Goal: Task Accomplishment & Management: Complete application form

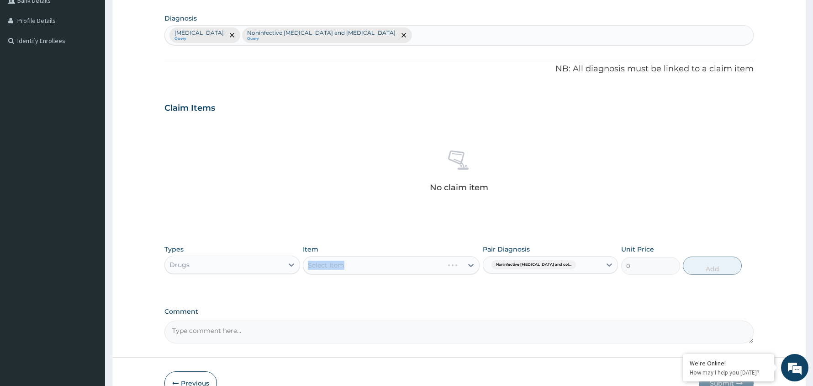
scroll to position [275, 0]
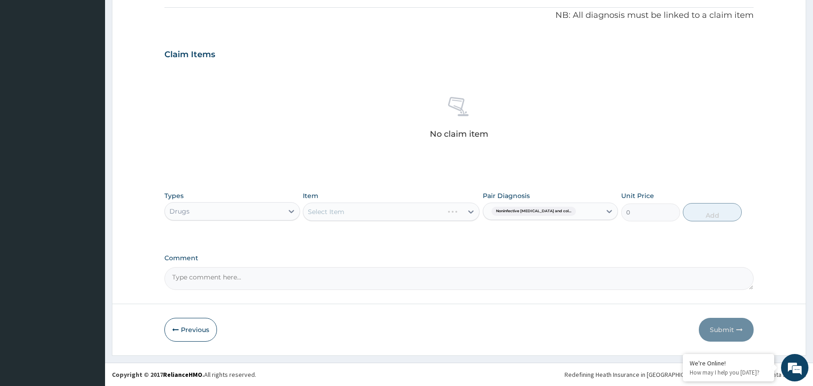
click at [650, 322] on div "Previous Submit" at bounding box center [458, 329] width 589 height 24
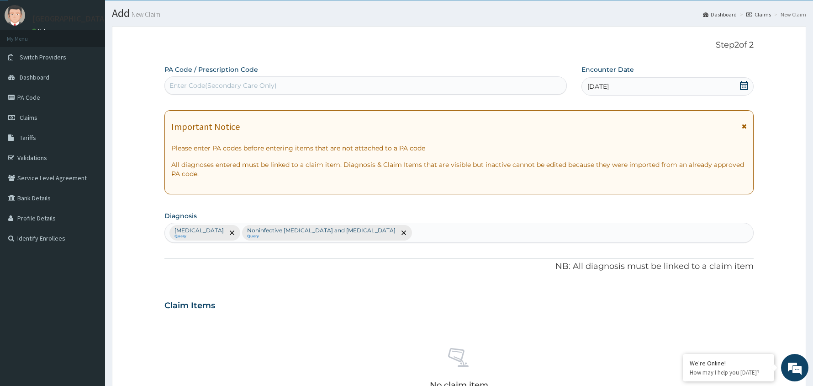
scroll to position [0, 0]
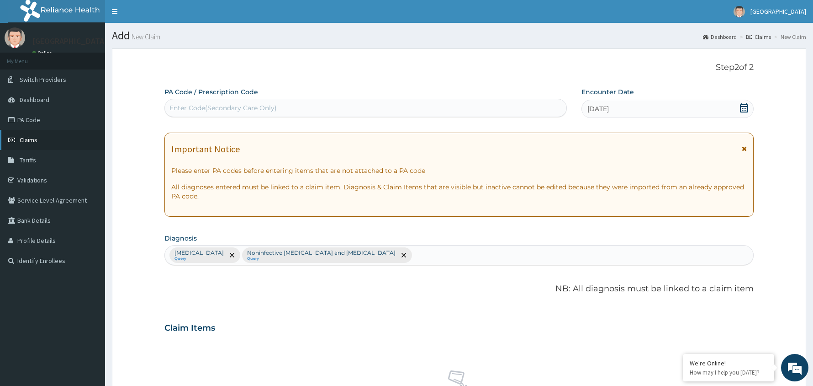
click at [32, 137] on span "Claims" at bounding box center [29, 140] width 18 height 8
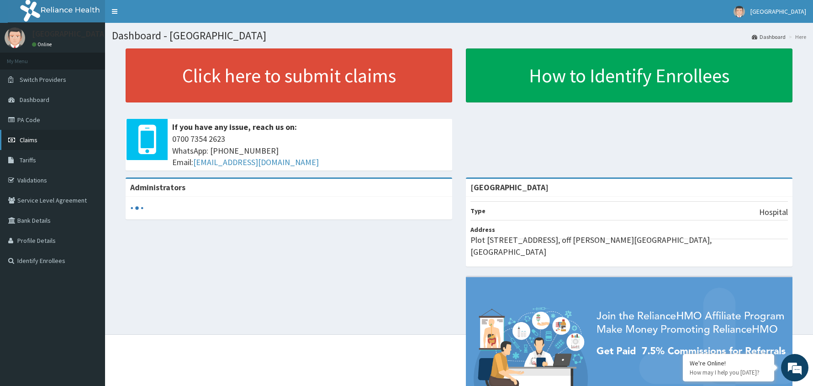
click at [35, 137] on span "Claims" at bounding box center [29, 140] width 18 height 8
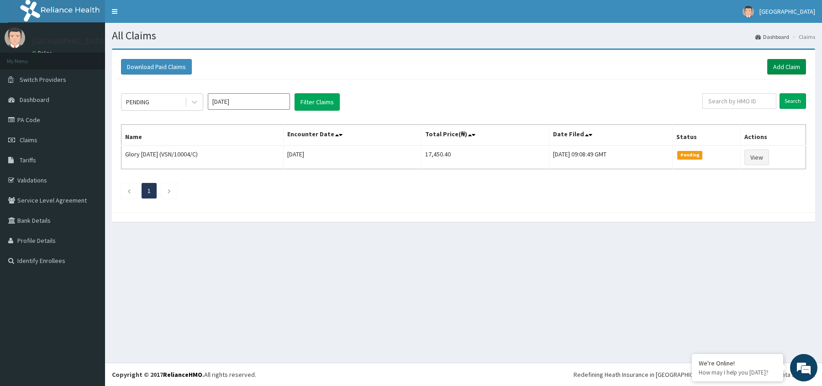
click at [789, 66] on link "Add Claim" at bounding box center [786, 67] width 39 height 16
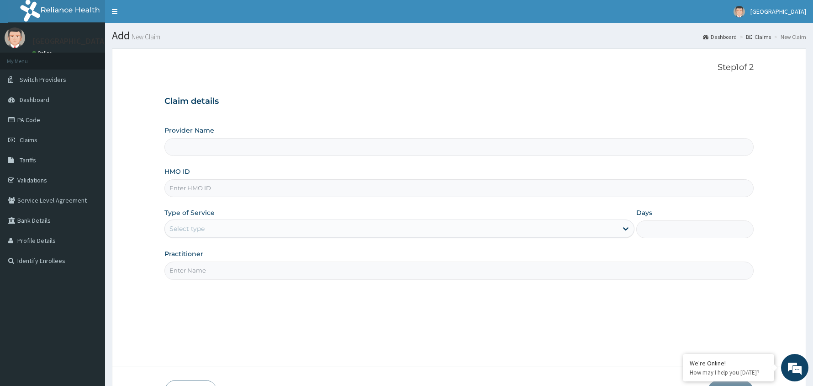
type input "Manila Prime Hospital"
click at [30, 133] on link "Claims" at bounding box center [52, 140] width 105 height 20
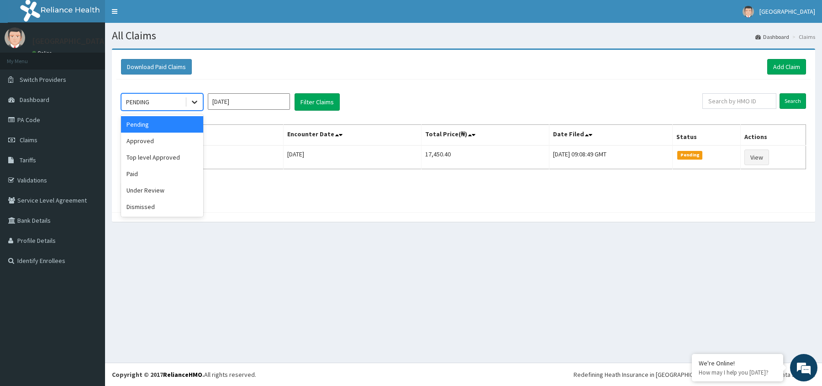
click at [195, 100] on icon at bounding box center [194, 101] width 9 height 9
click at [178, 136] on div "Approved" at bounding box center [162, 140] width 82 height 16
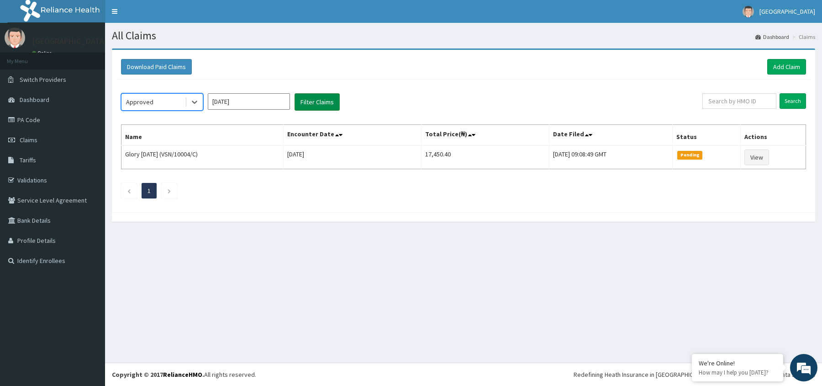
click at [321, 100] on button "Filter Claims" at bounding box center [317, 101] width 45 height 17
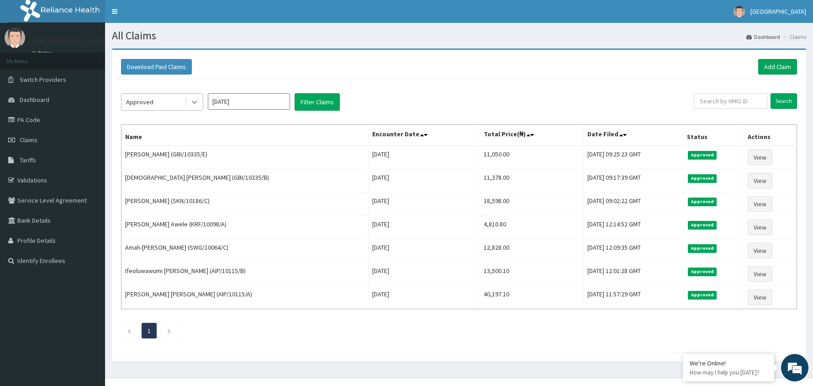
click at [195, 99] on icon at bounding box center [194, 101] width 9 height 9
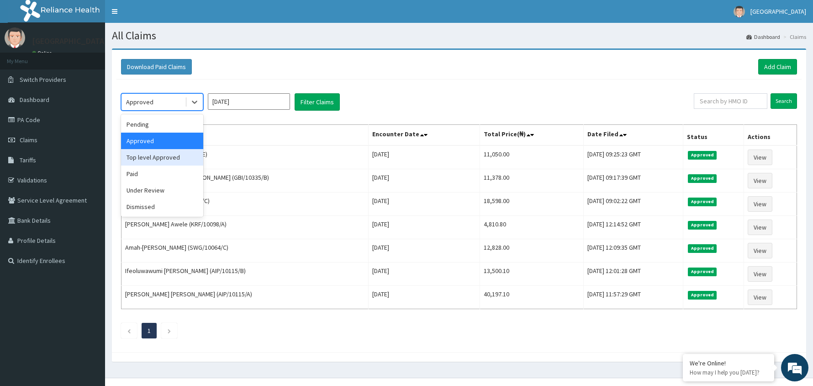
click at [161, 159] on div "Top level Approved" at bounding box center [162, 157] width 82 height 16
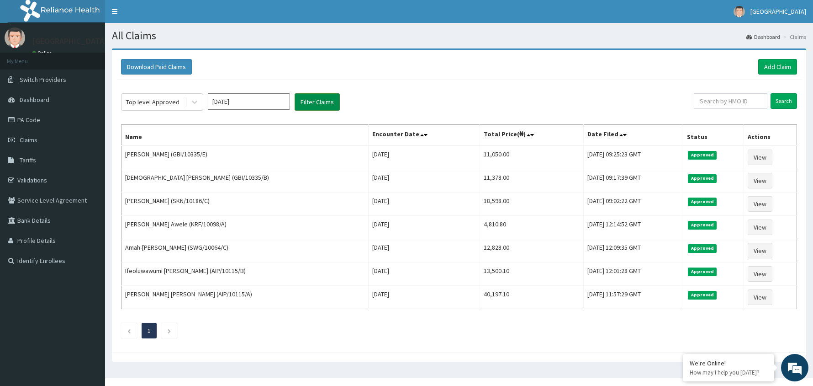
click at [320, 102] on button "Filter Claims" at bounding box center [317, 101] width 45 height 17
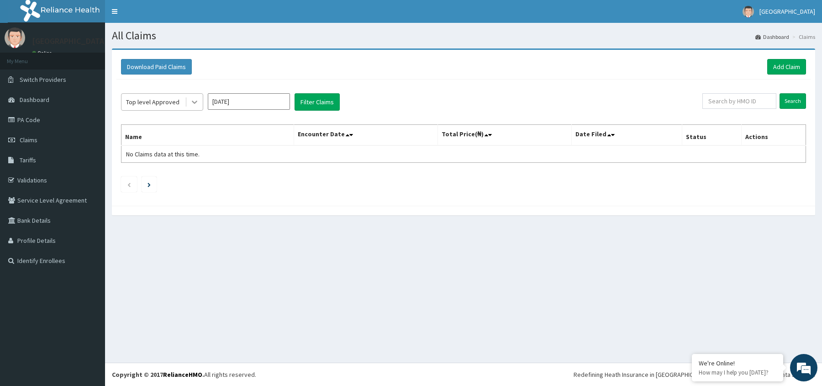
click at [192, 102] on icon at bounding box center [194, 101] width 9 height 9
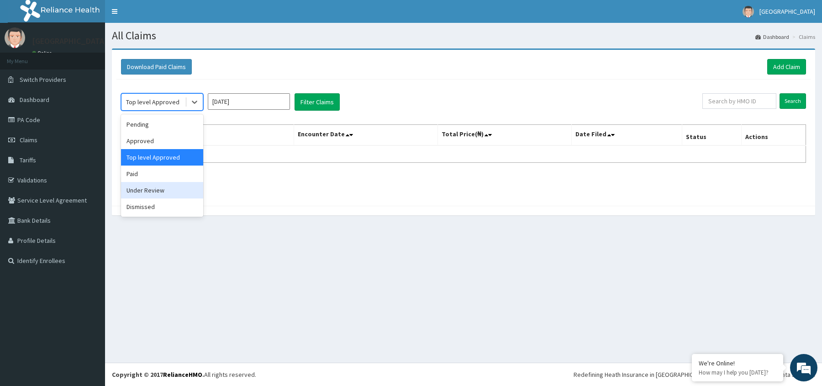
click at [161, 186] on div "Under Review" at bounding box center [162, 190] width 82 height 16
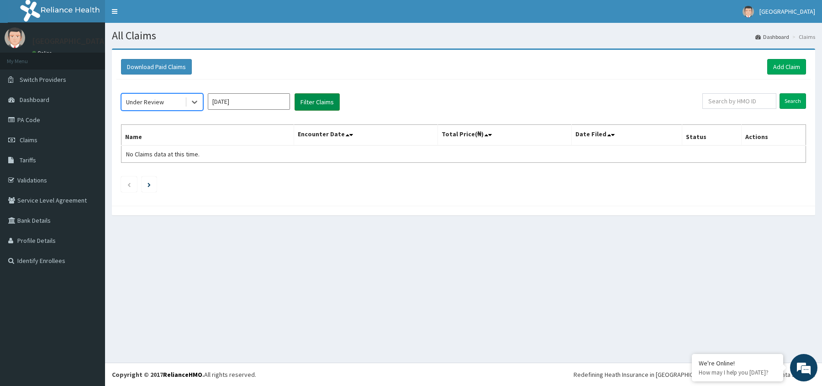
click at [324, 100] on button "Filter Claims" at bounding box center [317, 101] width 45 height 17
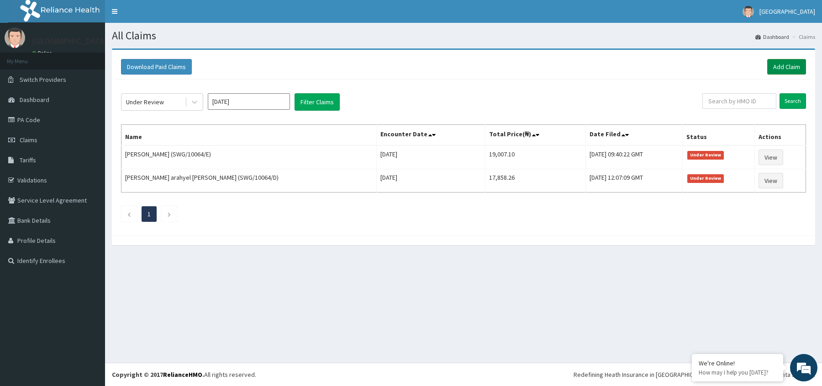
click at [779, 65] on link "Add Claim" at bounding box center [786, 67] width 39 height 16
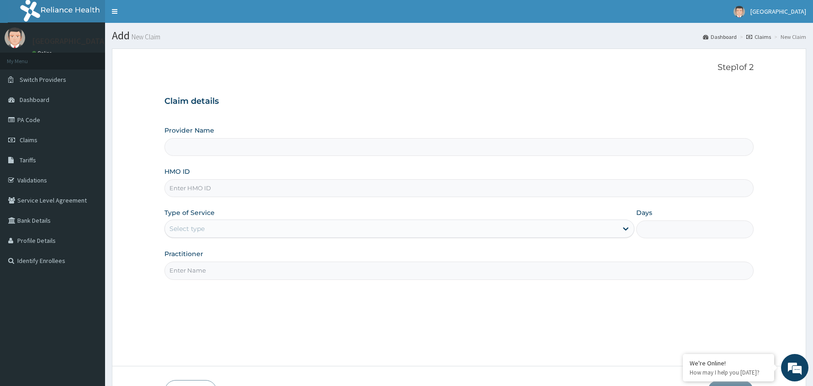
type input "[GEOGRAPHIC_DATA]"
click at [196, 181] on input "HMO ID" at bounding box center [458, 188] width 589 height 18
type input "MUL/10044/A"
click at [203, 227] on div "Select type" at bounding box center [186, 228] width 35 height 9
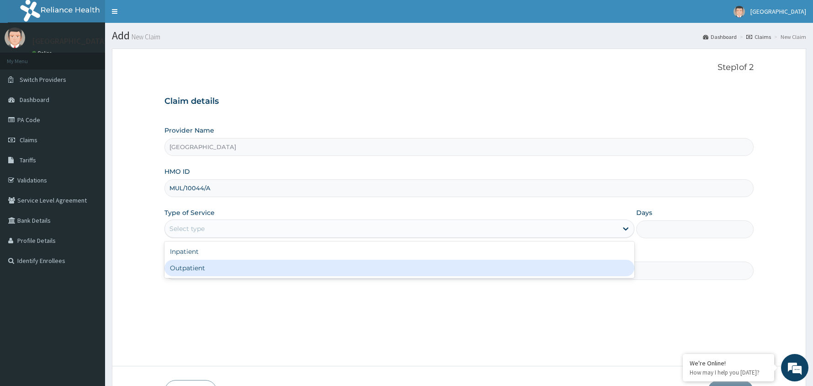
click at [208, 270] on div "Outpatient" at bounding box center [399, 267] width 470 height 16
type input "1"
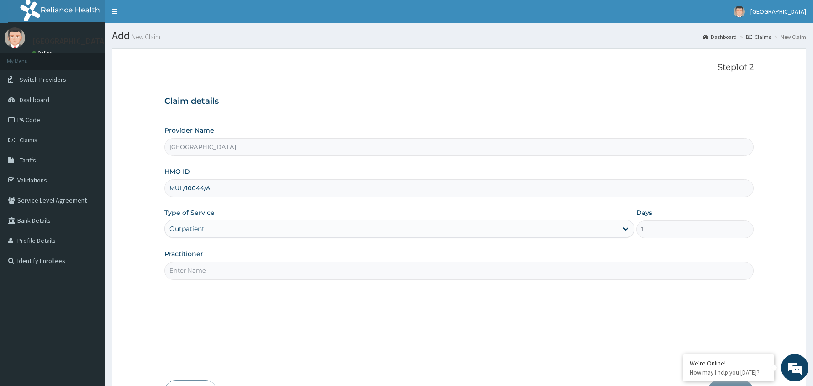
click at [207, 262] on div "Practitioner" at bounding box center [458, 264] width 589 height 30
click at [207, 271] on input "Practitioner" at bounding box center [458, 270] width 589 height 18
type input "[PERSON_NAME]"
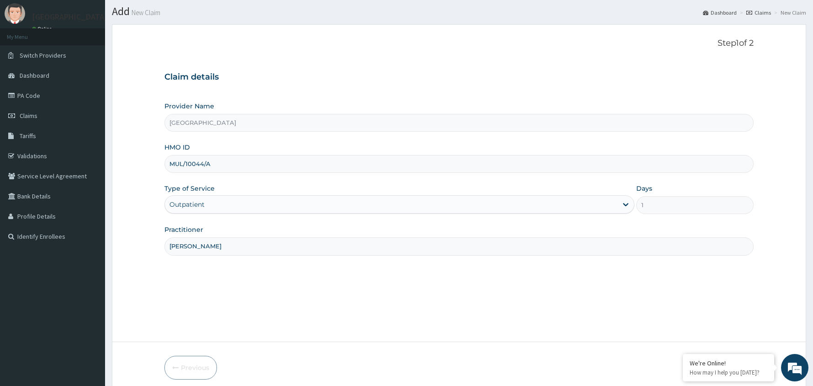
scroll to position [63, 0]
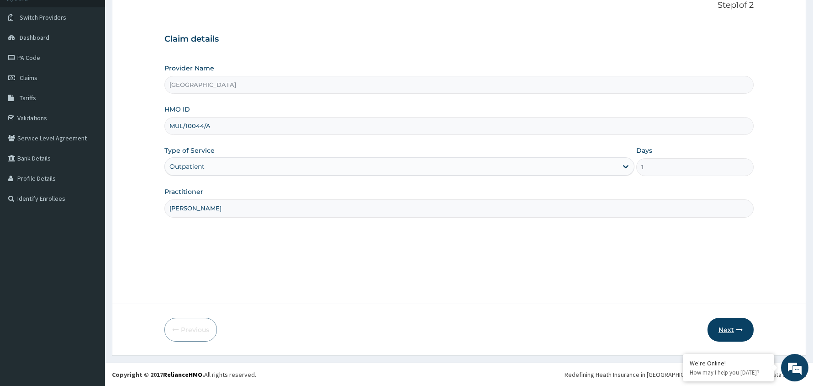
click at [726, 333] on button "Next" at bounding box center [731, 329] width 46 height 24
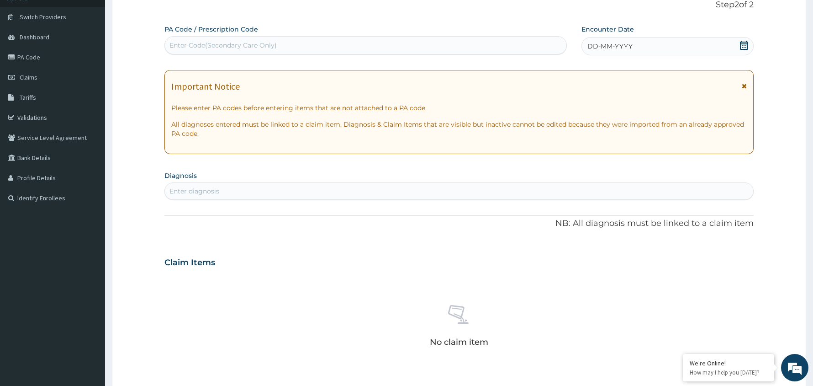
click at [745, 43] on icon at bounding box center [744, 45] width 8 height 9
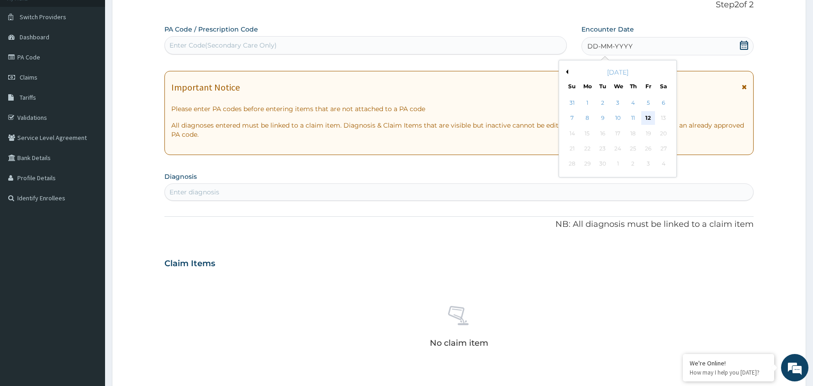
click at [648, 116] on div "12" at bounding box center [648, 118] width 14 height 14
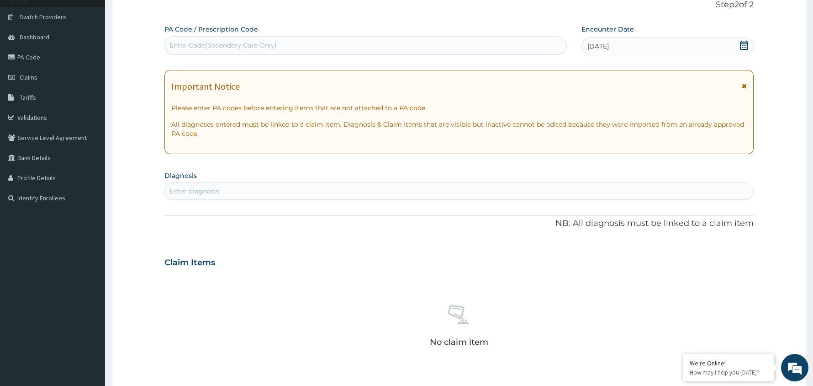
click at [245, 188] on div "Enter diagnosis" at bounding box center [459, 191] width 588 height 15
type input "MALAR"
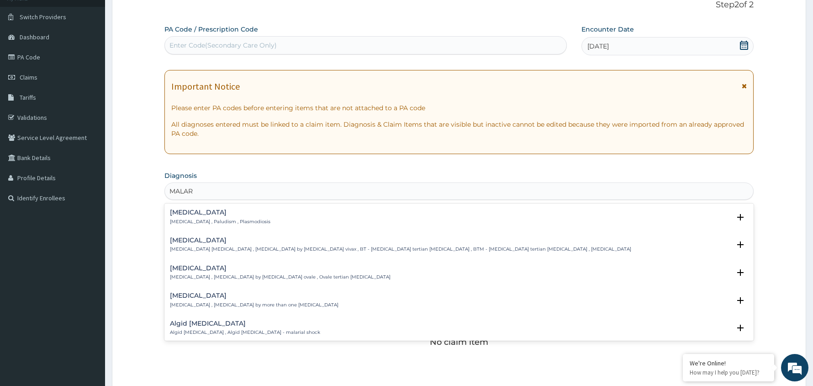
click at [216, 218] on p "[MEDICAL_DATA] , Paludism , Plasmodiosis" at bounding box center [220, 221] width 100 height 6
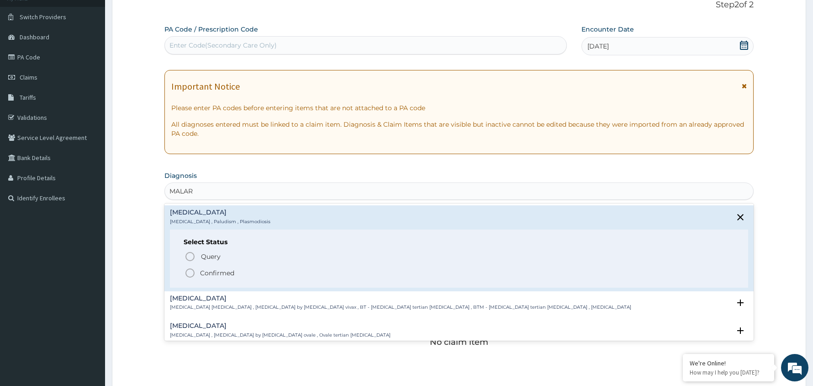
click at [193, 269] on icon "status option filled" at bounding box center [190, 272] width 11 height 11
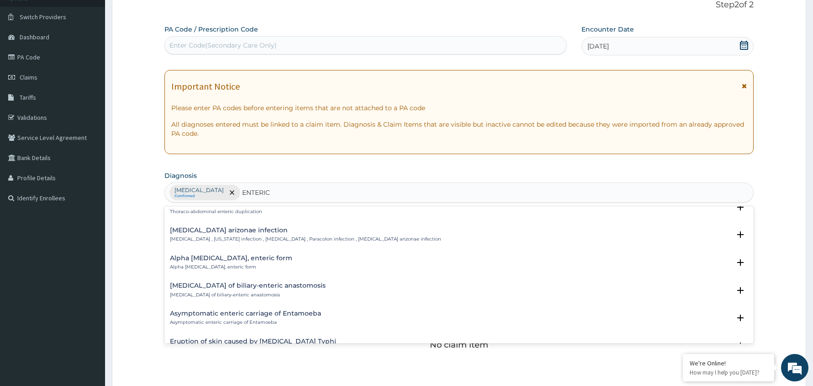
scroll to position [576, 0]
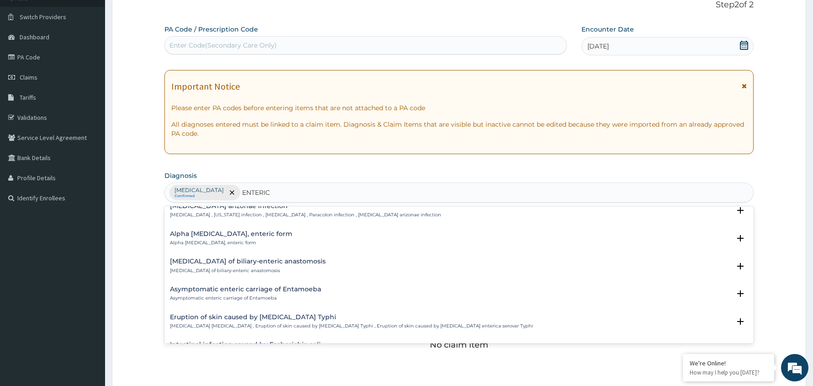
type input "ENTERI"
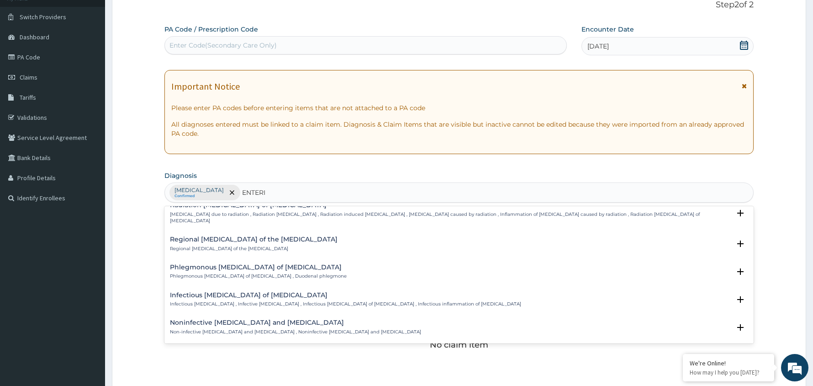
scroll to position [1265, 0]
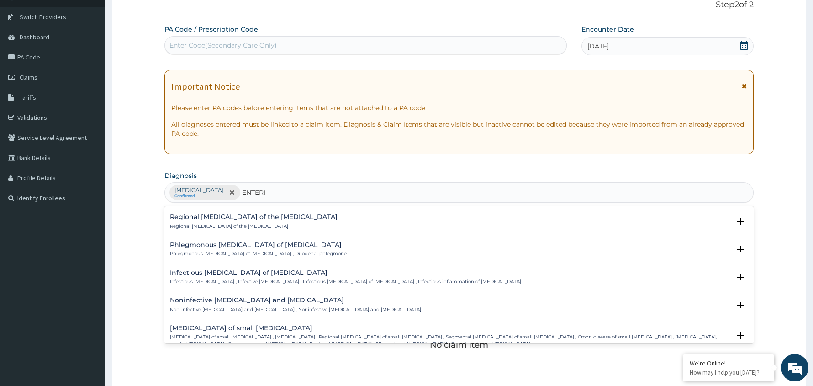
click at [238, 296] on h4 "Noninfective [MEDICAL_DATA] and [MEDICAL_DATA]" at bounding box center [295, 299] width 251 height 7
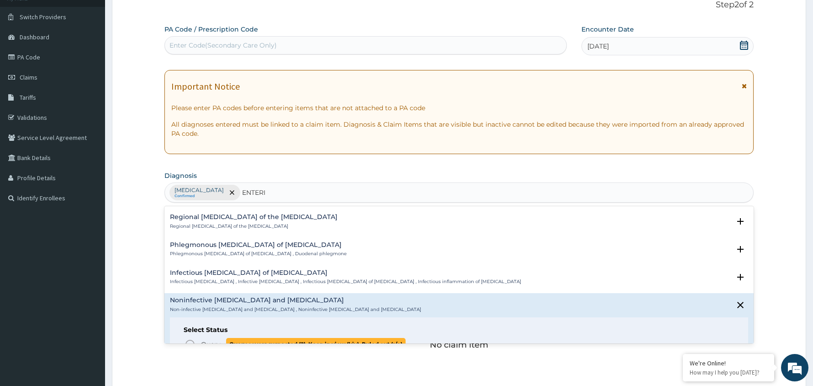
click at [185, 338] on icon "status option query" at bounding box center [190, 343] width 11 height 11
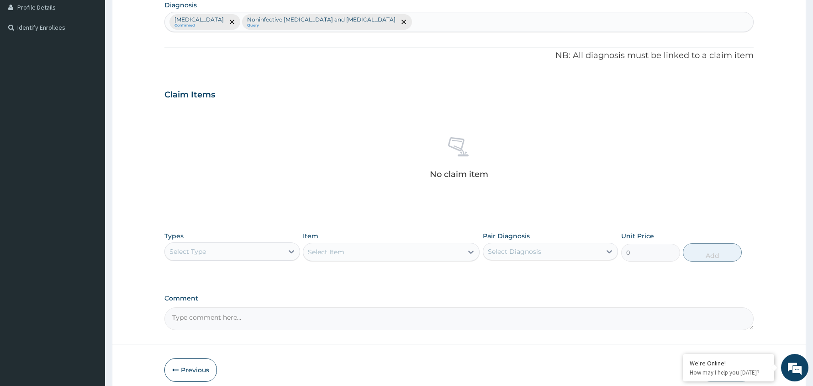
scroll to position [275, 0]
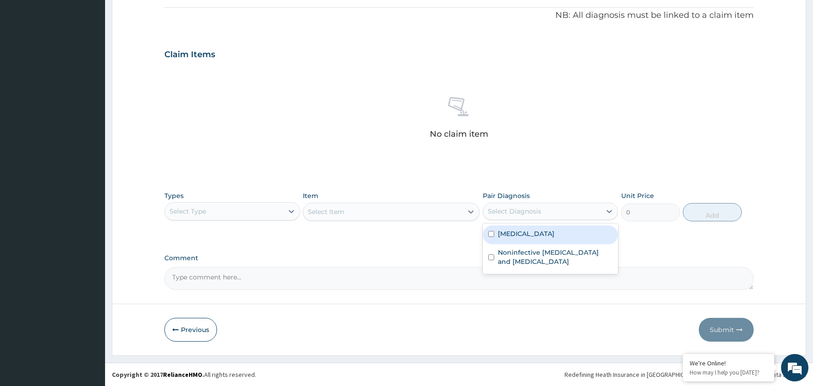
click at [525, 206] on div "Select Diagnosis" at bounding box center [514, 210] width 53 height 9
click at [519, 235] on label "[MEDICAL_DATA]" at bounding box center [526, 233] width 57 height 9
checkbox input "true"
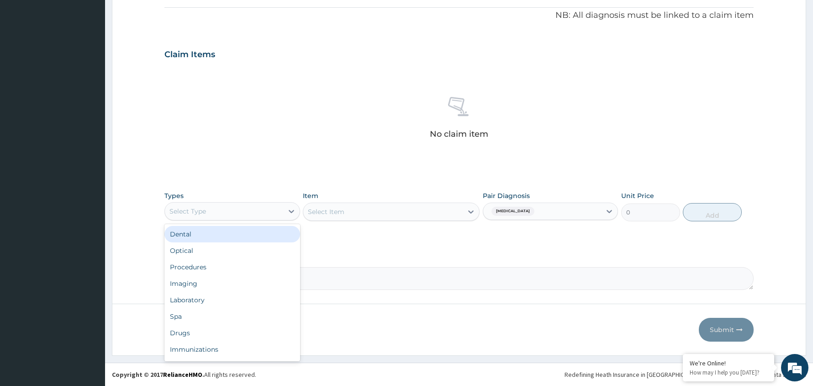
click at [262, 210] on div "Select Type" at bounding box center [224, 211] width 118 height 15
click at [240, 271] on div "Procedures" at bounding box center [232, 267] width 136 height 16
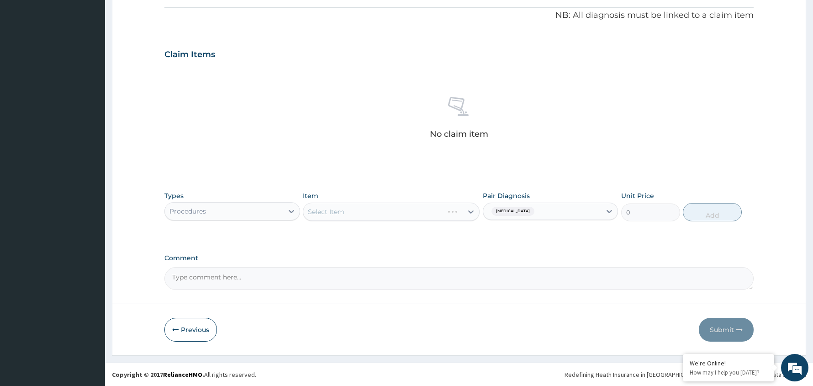
click at [441, 211] on div "Select Item" at bounding box center [391, 211] width 177 height 18
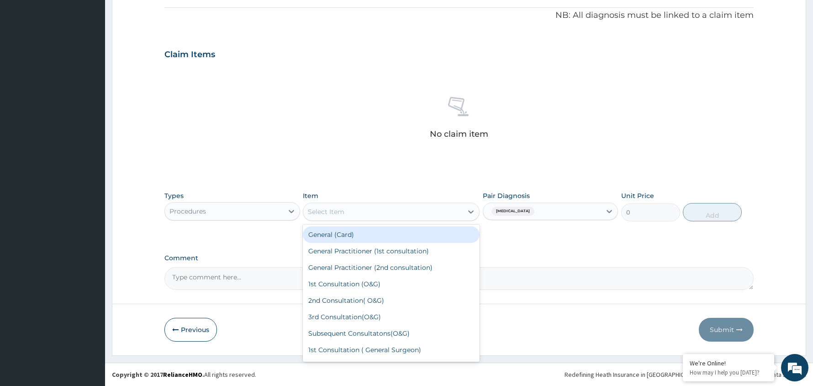
click at [418, 211] on div "Select Item" at bounding box center [382, 211] width 159 height 15
click at [374, 235] on div "General (Card)" at bounding box center [391, 234] width 177 height 16
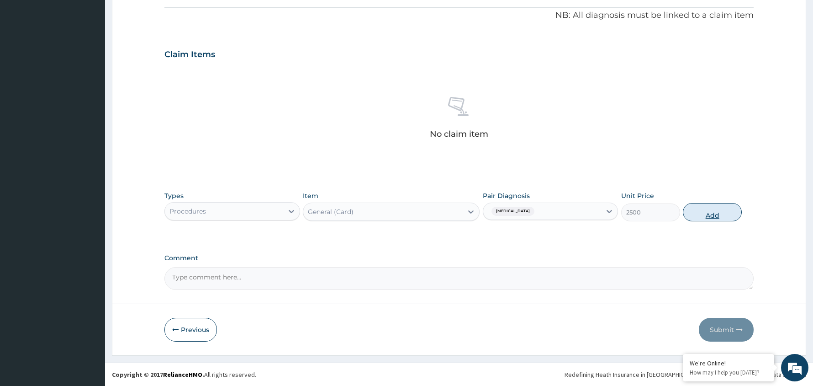
click at [713, 211] on button "Add" at bounding box center [712, 212] width 59 height 18
type input "0"
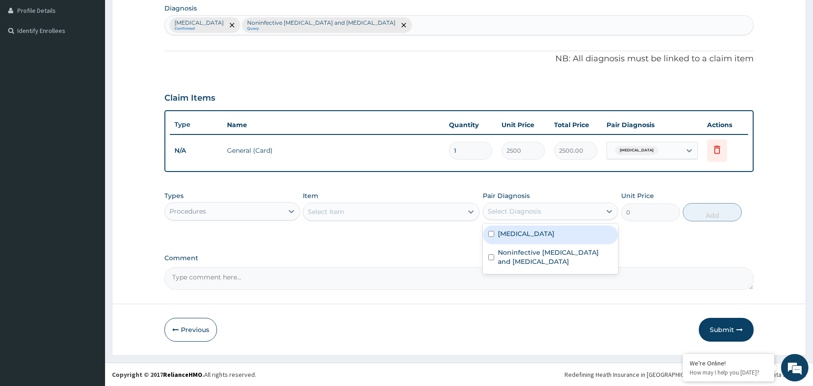
click at [556, 209] on div "Select Diagnosis" at bounding box center [542, 211] width 118 height 15
click at [539, 238] on div "[MEDICAL_DATA]" at bounding box center [551, 234] width 136 height 19
checkbox input "true"
click at [433, 210] on div "Select Item" at bounding box center [382, 211] width 159 height 15
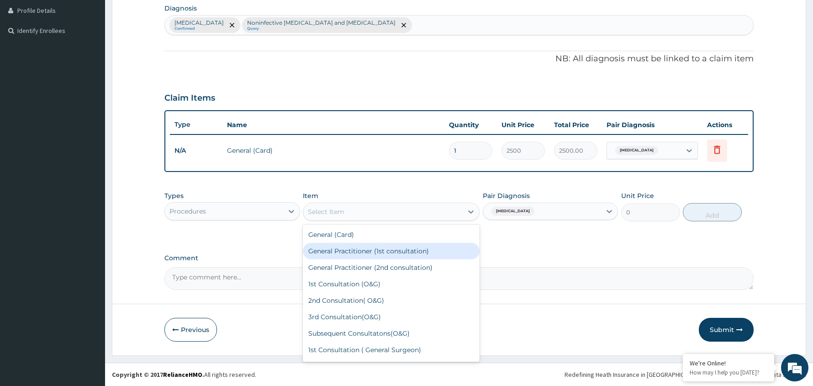
click at [422, 248] on div "General Practitioner (1st consultation)" at bounding box center [391, 251] width 177 height 16
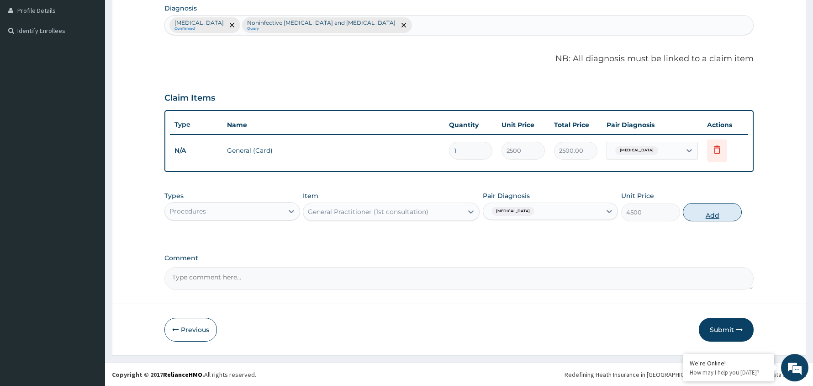
click at [719, 214] on button "Add" at bounding box center [712, 212] width 59 height 18
type input "0"
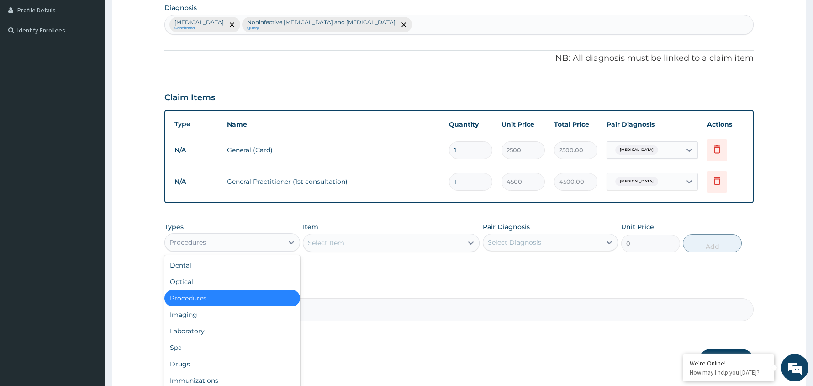
click at [269, 242] on div "Procedures" at bounding box center [224, 242] width 118 height 15
click at [231, 362] on div "Drugs" at bounding box center [232, 363] width 136 height 16
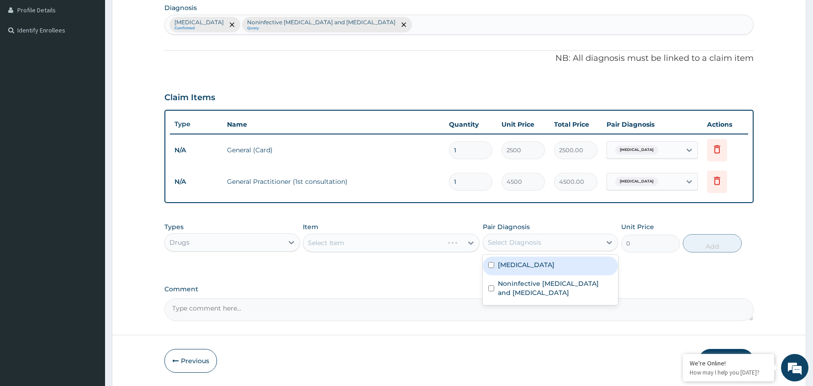
click at [527, 243] on div "Select Diagnosis" at bounding box center [514, 242] width 53 height 9
click at [527, 261] on div "[MEDICAL_DATA]" at bounding box center [551, 265] width 136 height 19
checkbox input "true"
click at [419, 238] on div "Select Item" at bounding box center [382, 242] width 159 height 15
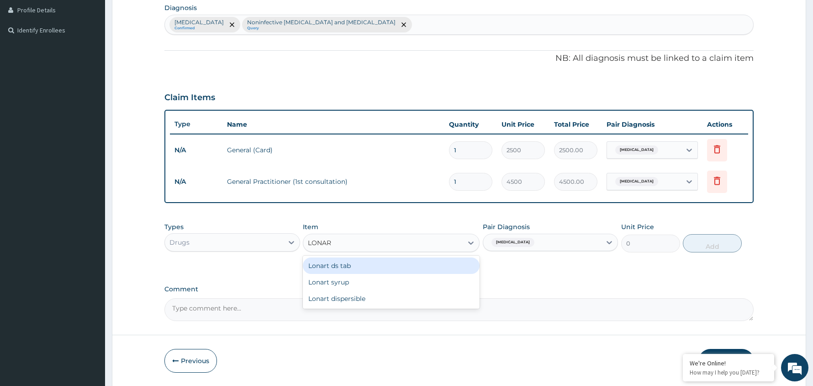
type input "LONART"
click at [370, 267] on div "Lonart ds tab" at bounding box center [391, 265] width 177 height 16
type input "2100"
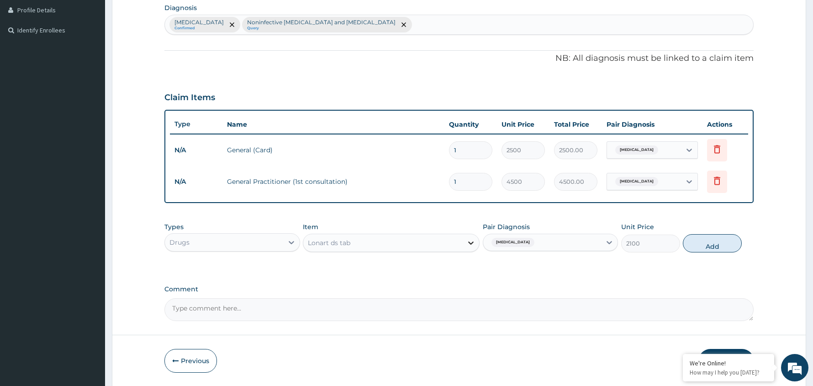
click at [465, 243] on div at bounding box center [471, 242] width 16 height 16
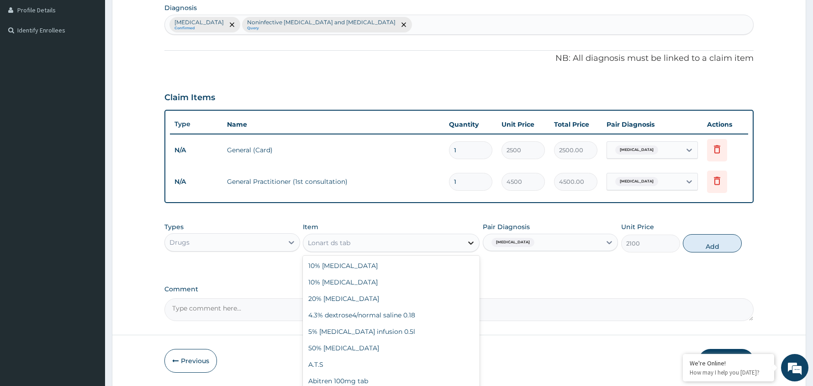
scroll to position [11836, 0]
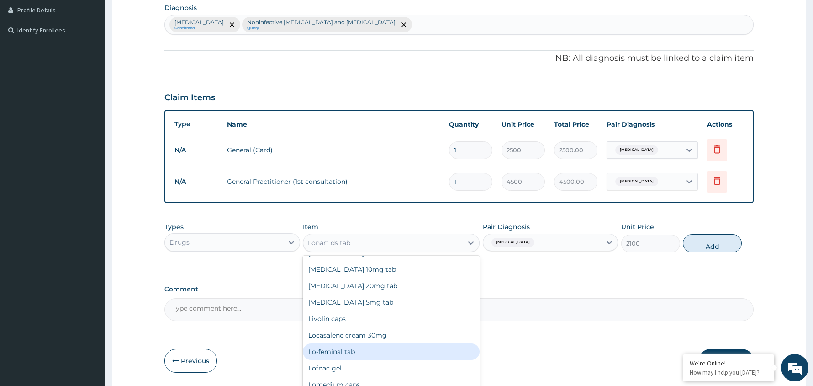
type input "X"
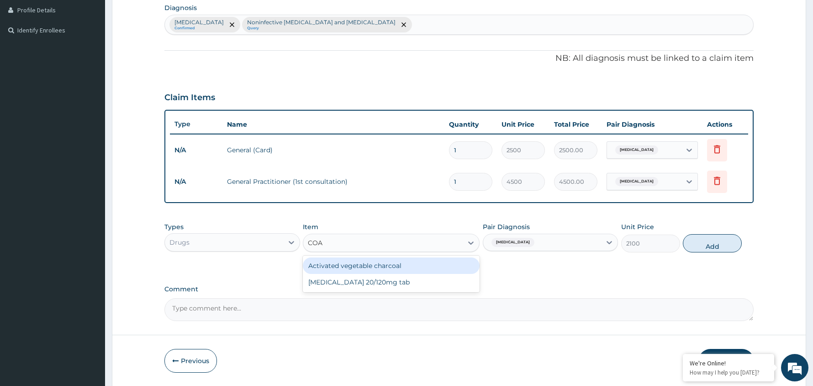
scroll to position [0, 0]
type input "COART"
click at [384, 264] on div "[MEDICAL_DATA] 20/120mg tab" at bounding box center [391, 265] width 177 height 16
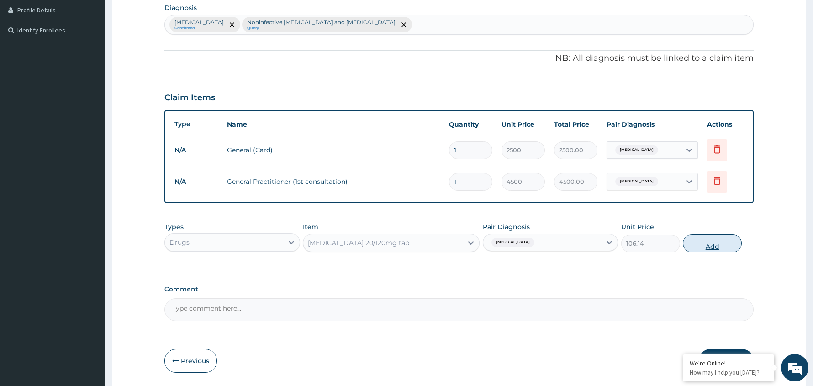
click at [720, 242] on button "Add" at bounding box center [712, 243] width 59 height 18
type input "0"
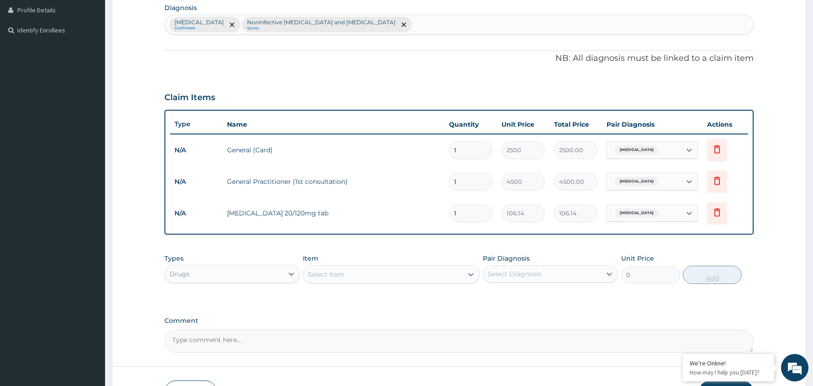
type input "0.00"
type input "2"
type input "212.28"
type input "24"
type input "2547.36"
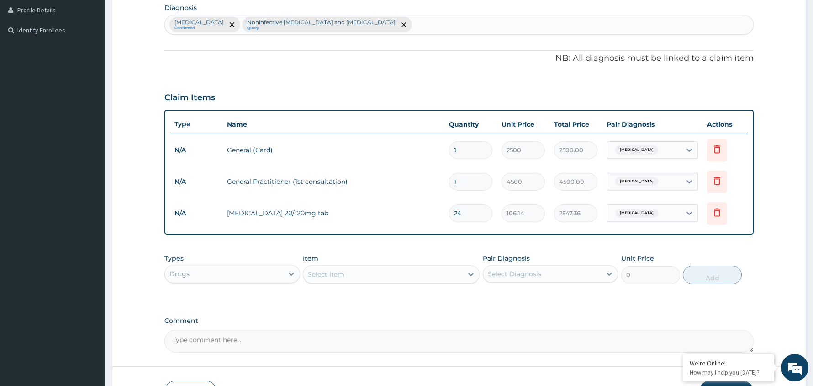
type input "24"
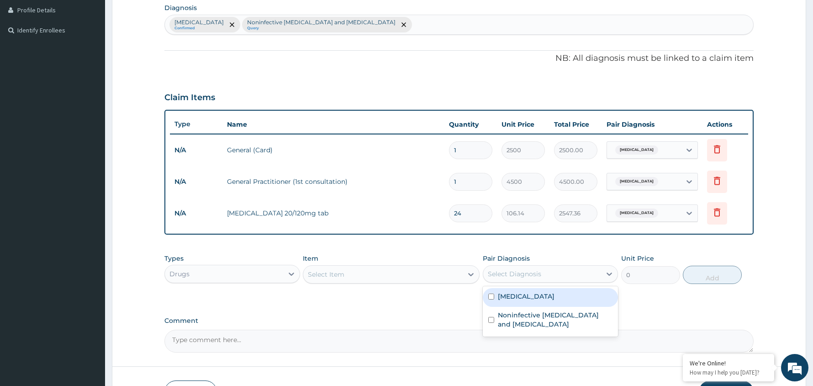
click at [574, 274] on div "Select Diagnosis" at bounding box center [542, 273] width 118 height 15
click at [554, 298] on div "[MEDICAL_DATA]" at bounding box center [551, 297] width 136 height 19
checkbox input "true"
click at [422, 275] on div "Select Item" at bounding box center [382, 274] width 159 height 15
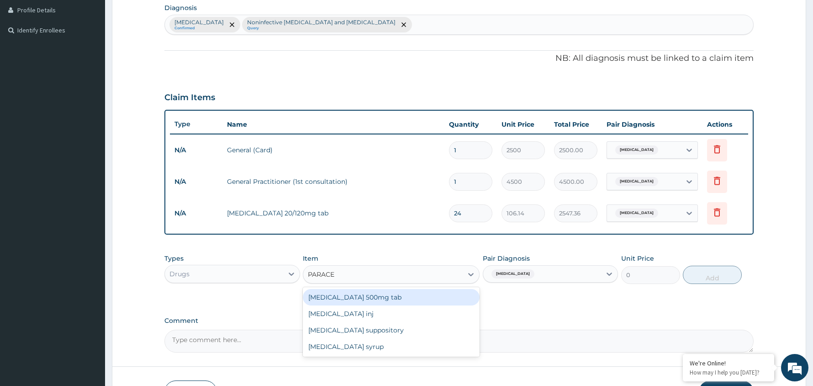
type input "PARACET"
click at [377, 294] on div "[MEDICAL_DATA] 500mg tab" at bounding box center [391, 297] width 177 height 16
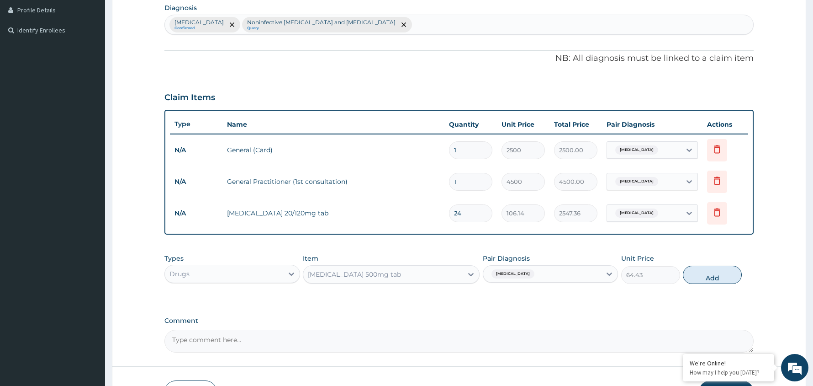
click at [707, 278] on button "Add" at bounding box center [712, 274] width 59 height 18
type input "0"
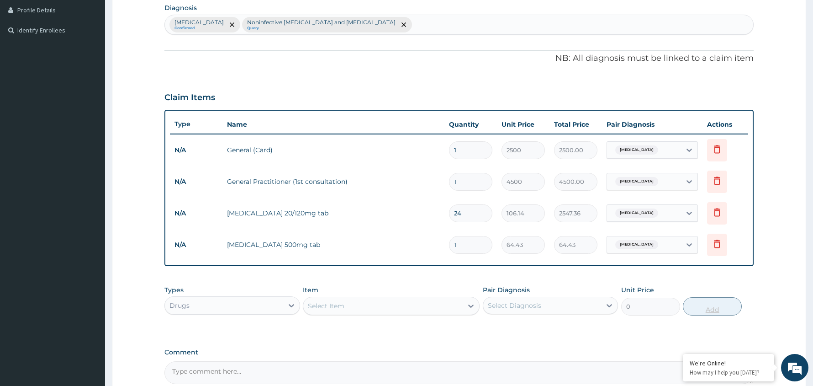
type input "18"
type input "1159.74"
type input "18"
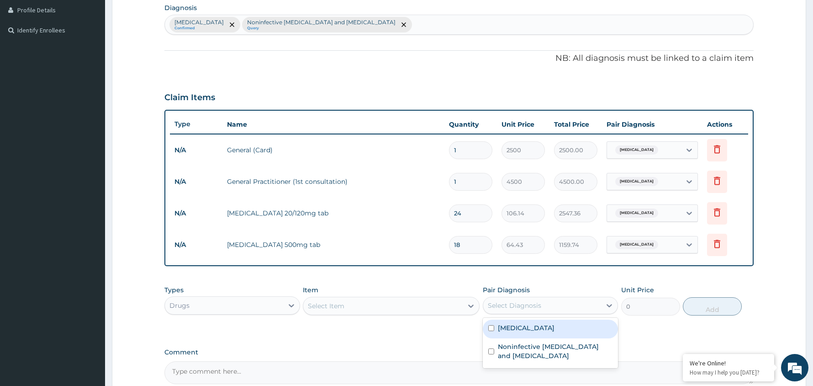
click at [540, 306] on div "Select Diagnosis" at bounding box center [514, 305] width 53 height 9
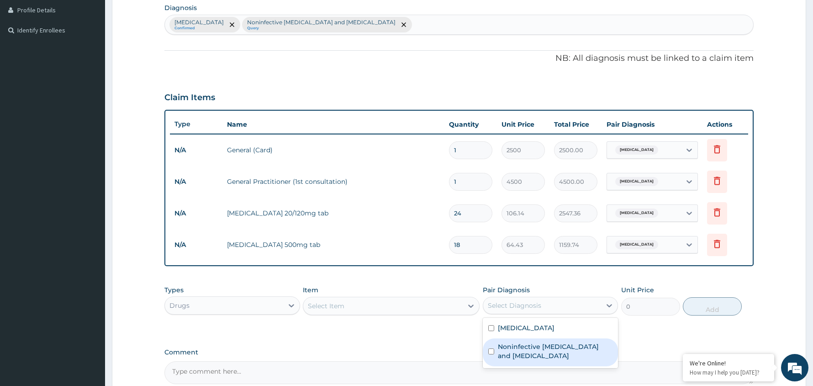
click at [537, 346] on label "Noninfective [MEDICAL_DATA] and [MEDICAL_DATA]" at bounding box center [555, 351] width 115 height 18
checkbox input "true"
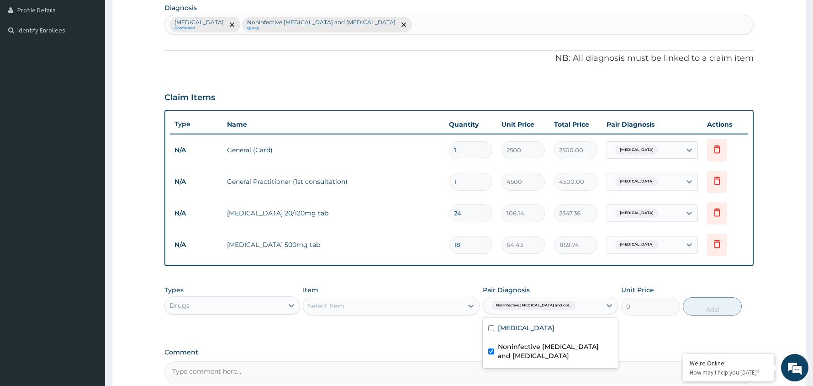
click at [326, 303] on div "Select Item" at bounding box center [326, 305] width 37 height 9
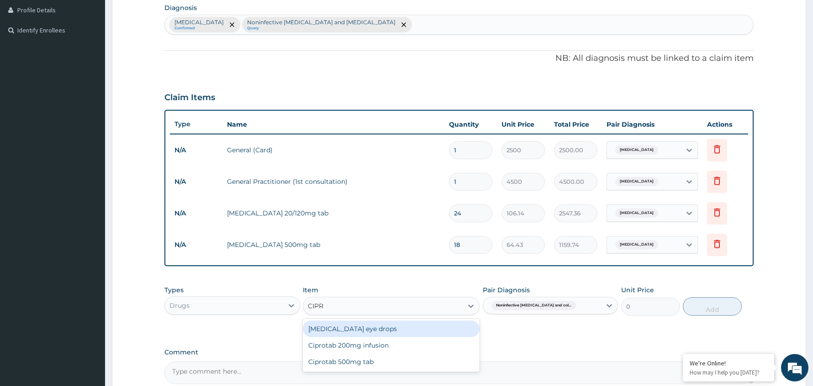
type input "[MEDICAL_DATA]"
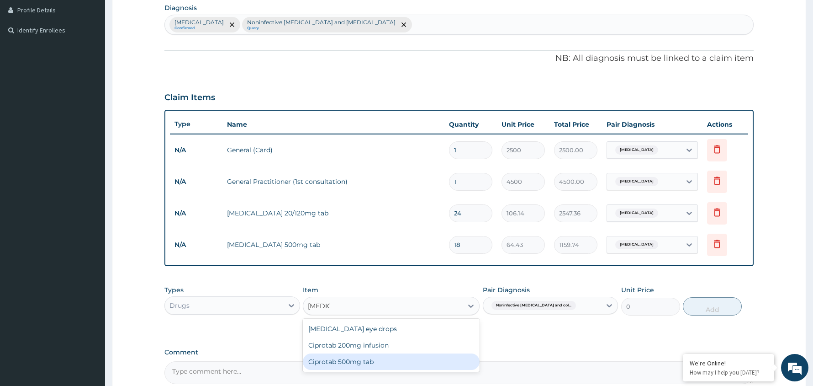
click at [399, 361] on div "Ciprotab 500mg tab" at bounding box center [391, 361] width 177 height 16
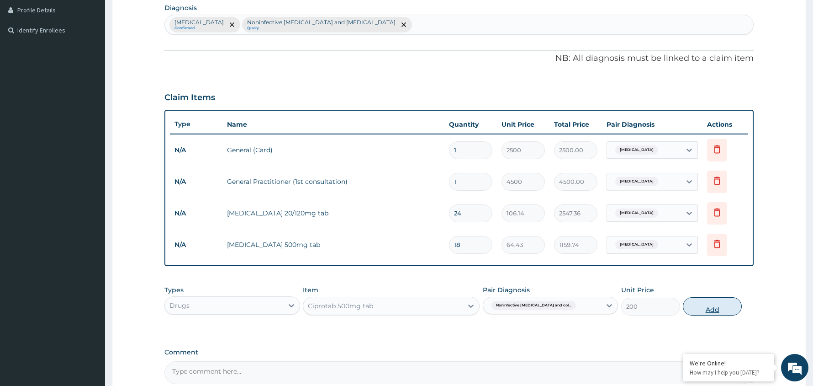
click at [716, 307] on button "Add" at bounding box center [712, 306] width 59 height 18
type input "0"
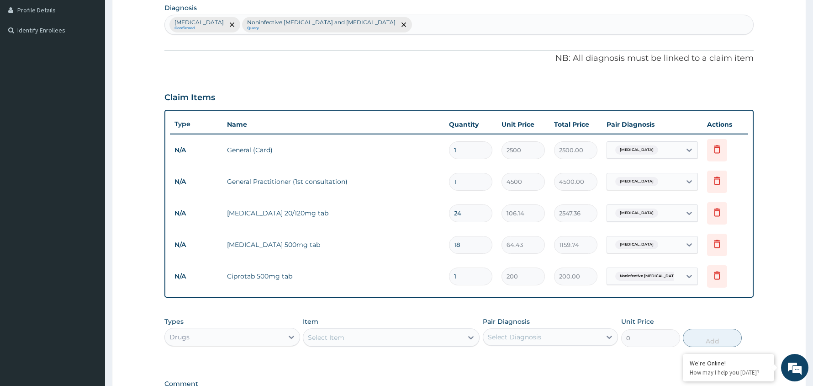
type input "14"
type input "2800.00"
type input "14"
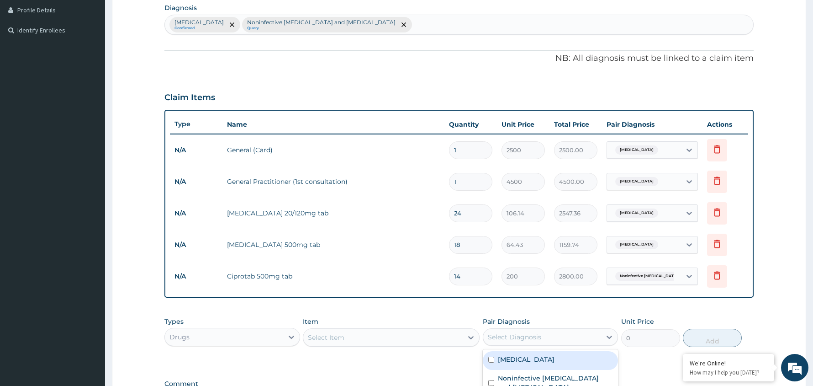
click at [560, 330] on div "Select Diagnosis" at bounding box center [542, 336] width 118 height 15
click at [575, 379] on label "Noninfective [MEDICAL_DATA] and [MEDICAL_DATA]" at bounding box center [555, 382] width 115 height 18
checkbox input "true"
click at [396, 338] on div "Select Item" at bounding box center [382, 337] width 159 height 15
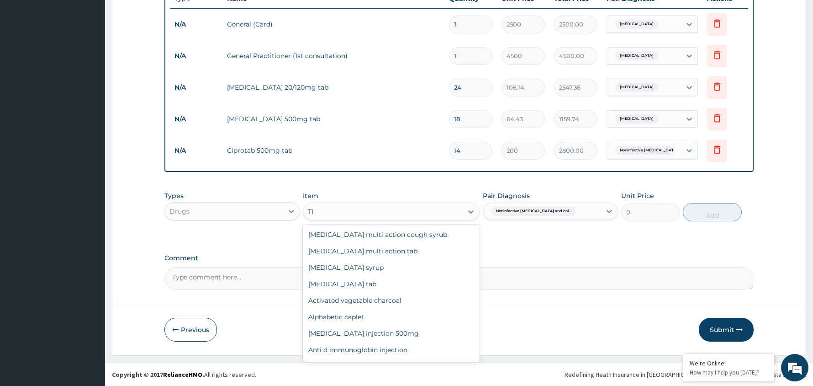
type input "T"
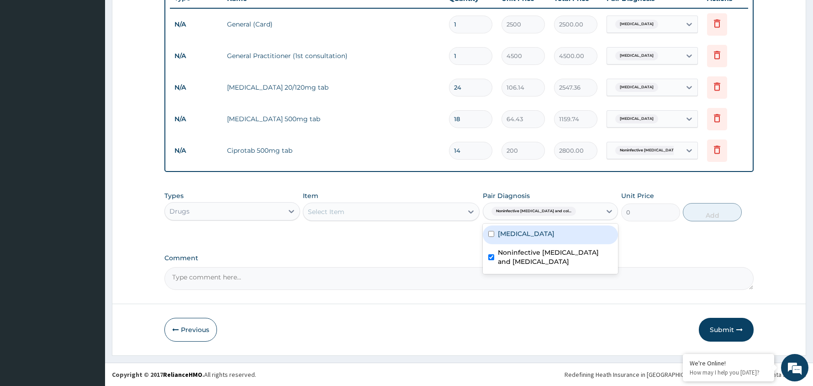
click at [571, 208] on div "Noninfective [MEDICAL_DATA] and col..." at bounding box center [542, 211] width 118 height 16
click at [525, 236] on div "[MEDICAL_DATA]" at bounding box center [551, 234] width 136 height 19
checkbox input "true"
click at [525, 247] on div "Noninfective [MEDICAL_DATA] and [MEDICAL_DATA]" at bounding box center [551, 258] width 136 height 28
checkbox input "false"
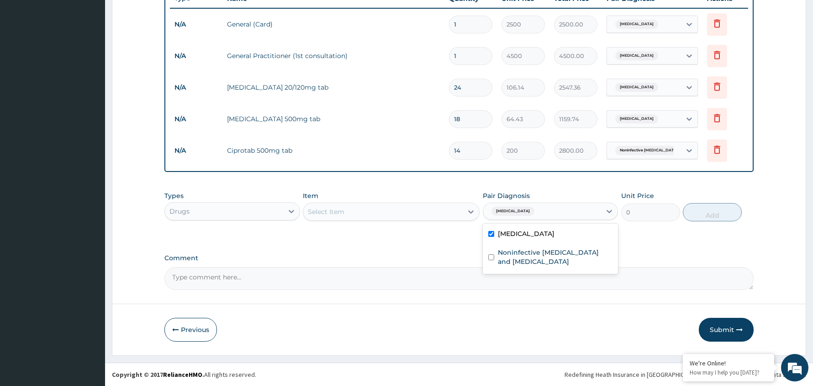
click at [402, 205] on div "Select Item" at bounding box center [382, 211] width 159 height 15
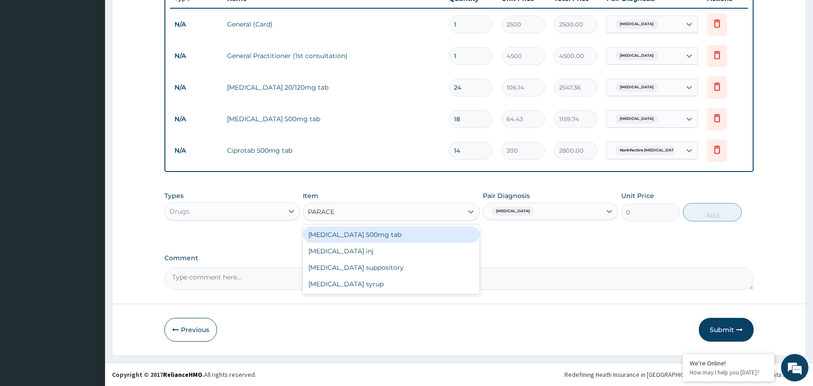
type input "PARACET"
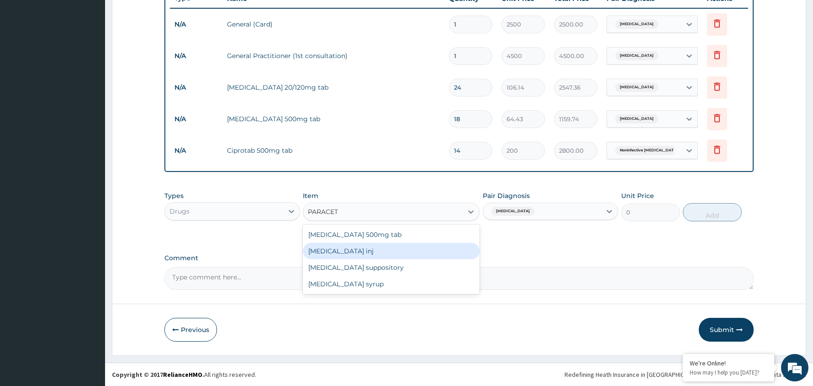
click at [368, 249] on div "[MEDICAL_DATA] inj" at bounding box center [391, 251] width 177 height 16
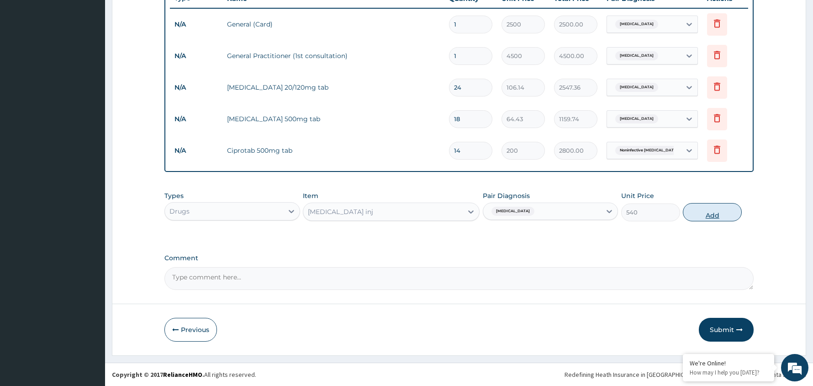
click at [713, 212] on button "Add" at bounding box center [712, 212] width 59 height 18
type input "0"
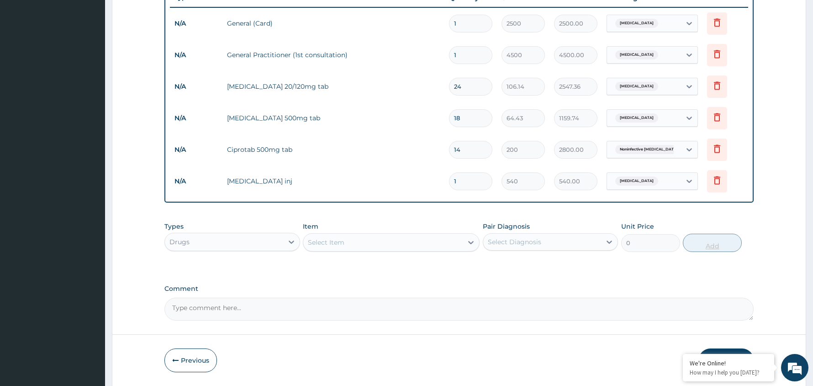
type input "0.00"
type input "3"
type input "1620.00"
type input "0.00"
type input "2"
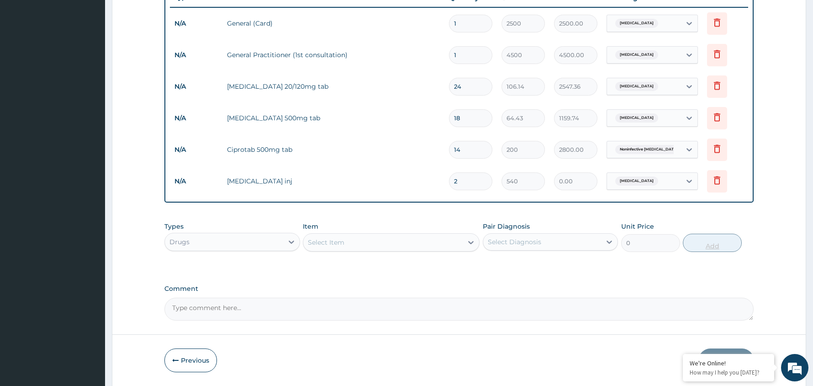
type input "1080.00"
type input "2"
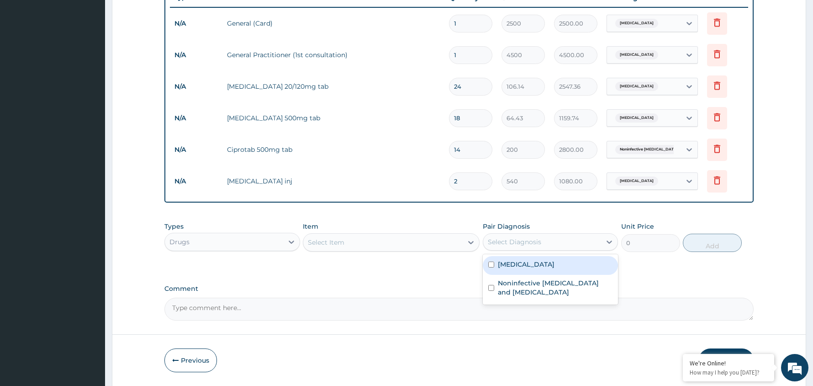
click at [530, 240] on div "Select Diagnosis" at bounding box center [514, 241] width 53 height 9
click at [523, 266] on div "[MEDICAL_DATA]" at bounding box center [551, 265] width 136 height 19
checkbox input "true"
click at [414, 241] on div "Select Item" at bounding box center [382, 242] width 159 height 15
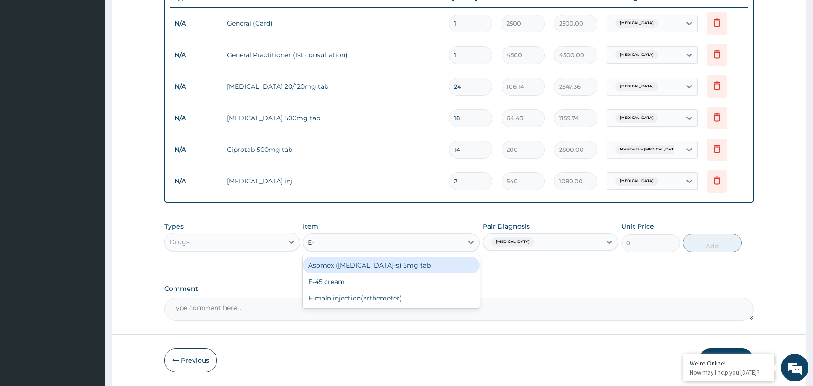
type input "E-M"
click at [395, 262] on div "E-maln injection(arthemeter)" at bounding box center [391, 265] width 177 height 16
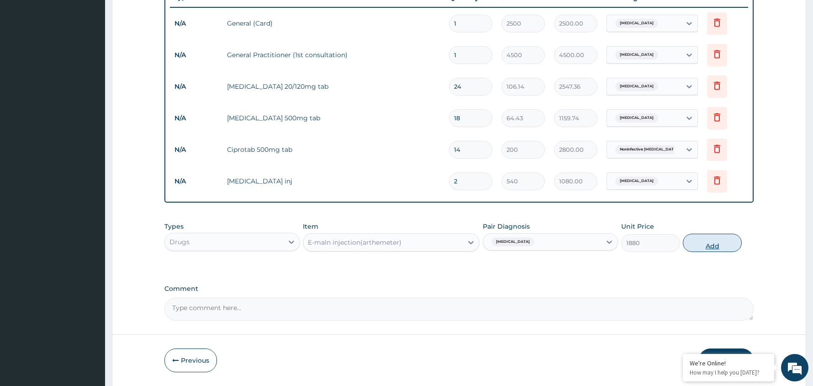
click at [710, 245] on button "Add" at bounding box center [712, 242] width 59 height 18
type input "0"
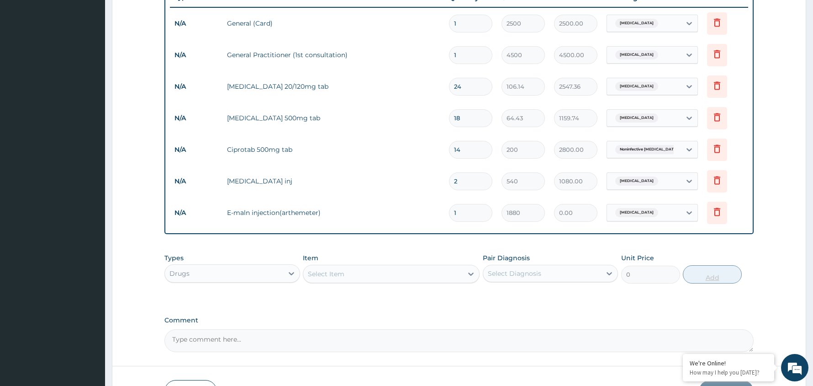
type input "0.00"
type input "3"
type input "5640.00"
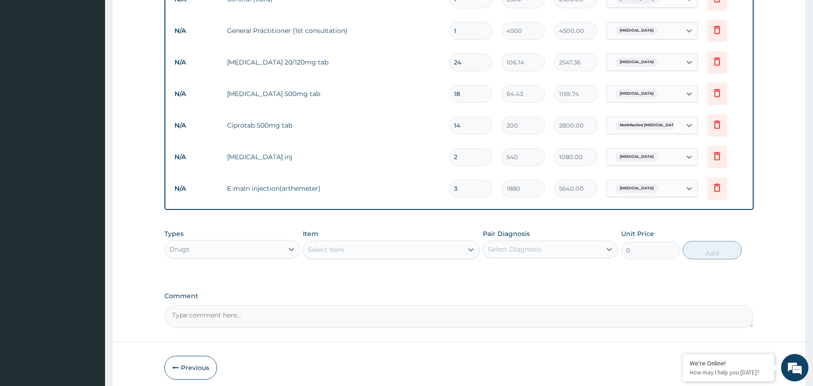
scroll to position [420, 0]
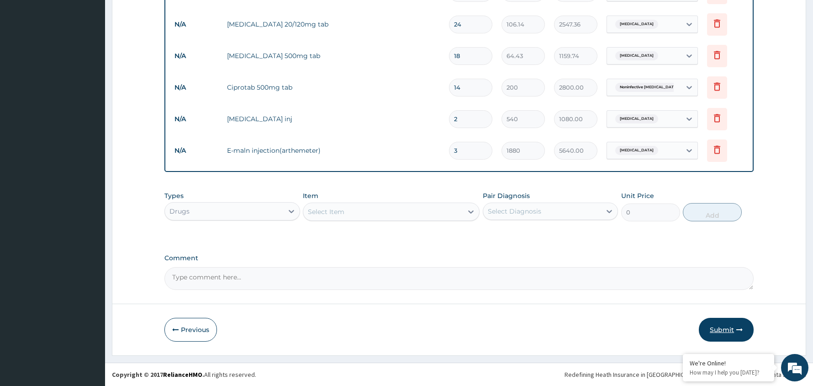
type input "3"
click at [723, 328] on button "Submit" at bounding box center [726, 329] width 55 height 24
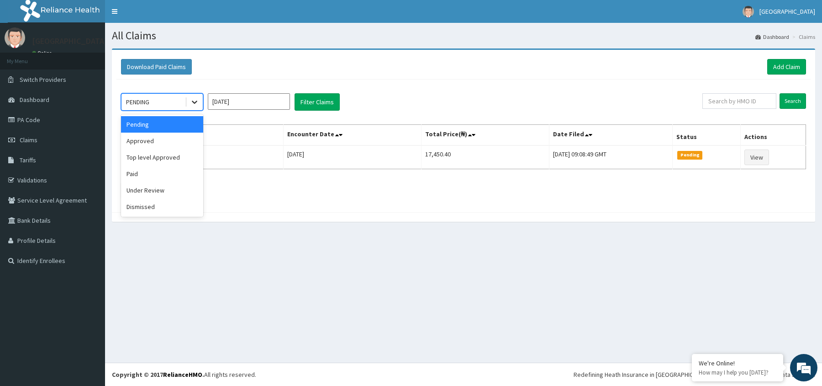
click at [192, 100] on icon at bounding box center [194, 101] width 9 height 9
click at [169, 138] on div "Approved" at bounding box center [162, 140] width 82 height 16
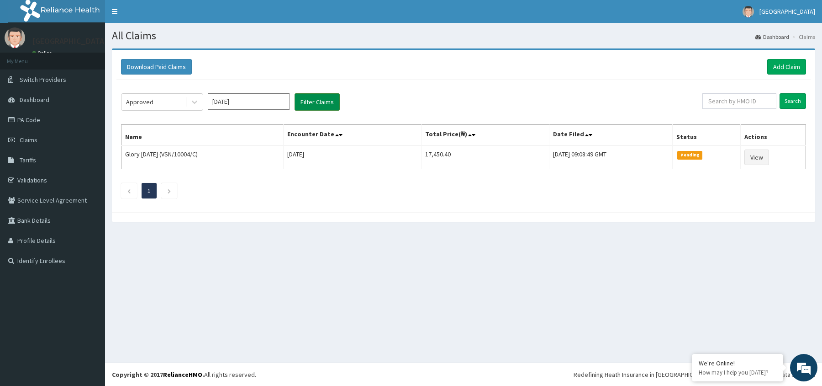
click at [318, 99] on button "Filter Claims" at bounding box center [317, 101] width 45 height 17
